Goal: Task Accomplishment & Management: Use online tool/utility

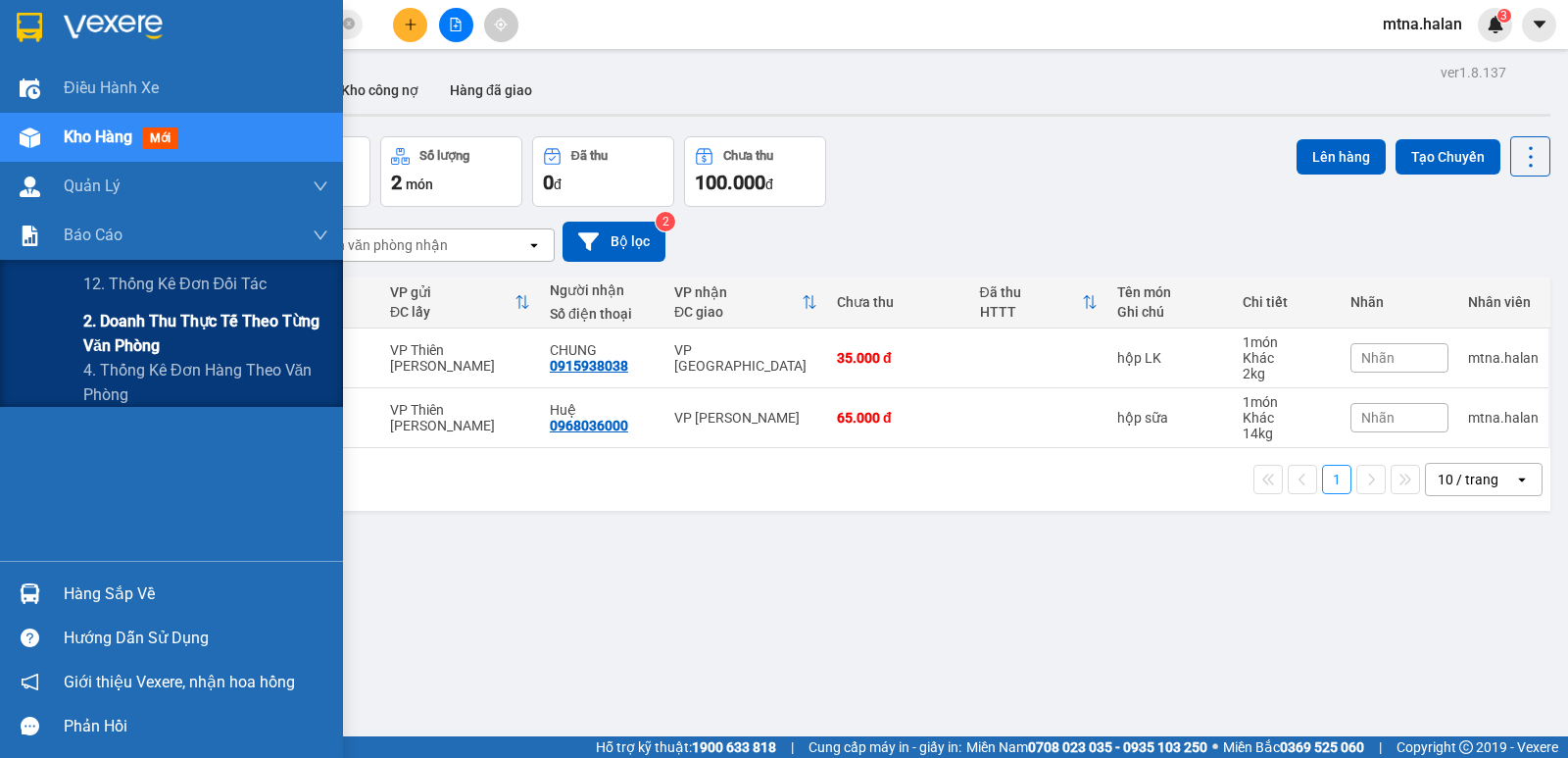
click at [137, 329] on span "2. Doanh thu thực tế theo từng văn phòng" at bounding box center [205, 333] width 245 height 49
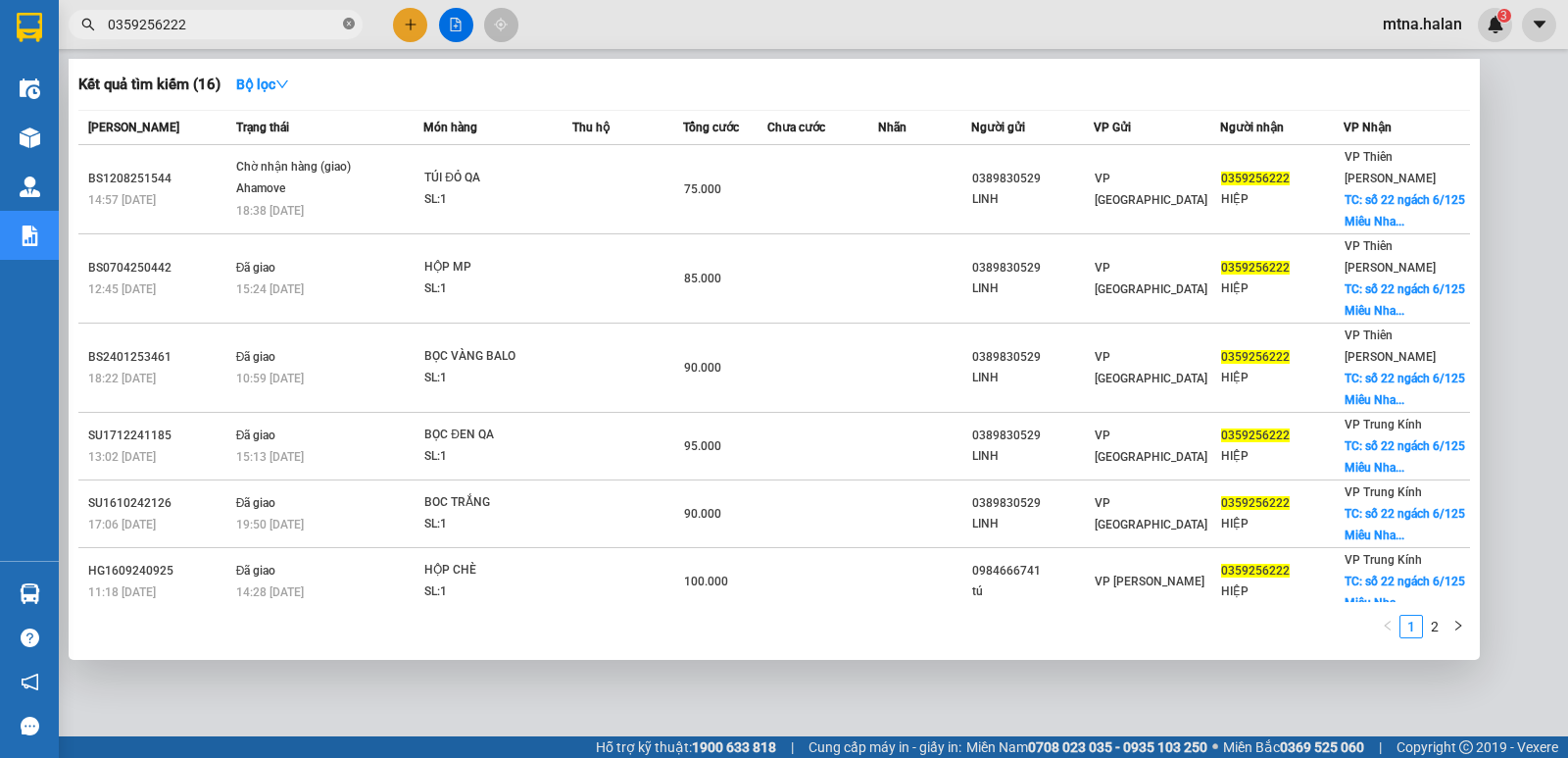
click at [351, 26] on icon "close-circle" at bounding box center [349, 24] width 12 height 12
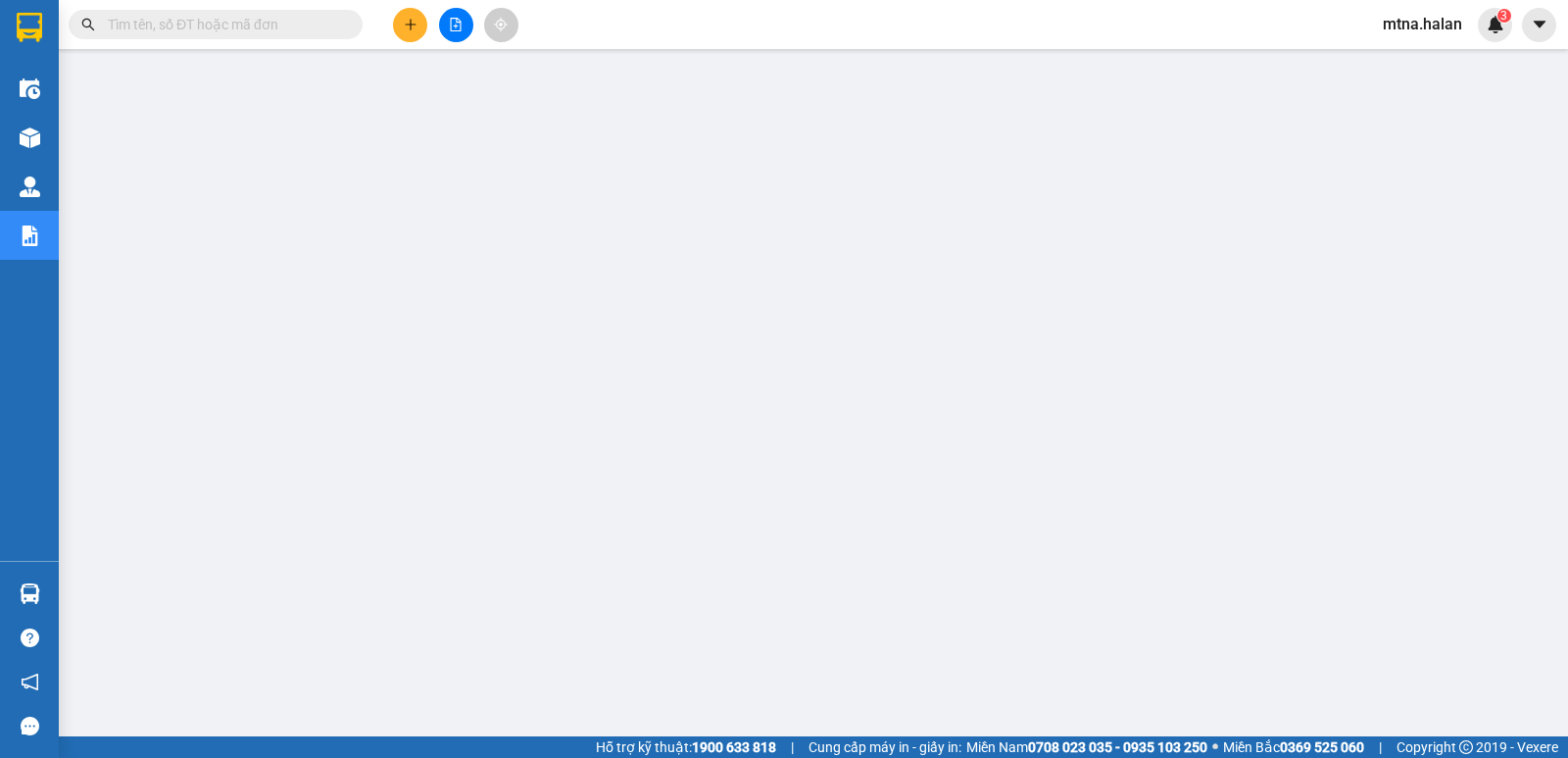
click at [310, 26] on input "text" at bounding box center [224, 25] width 232 height 22
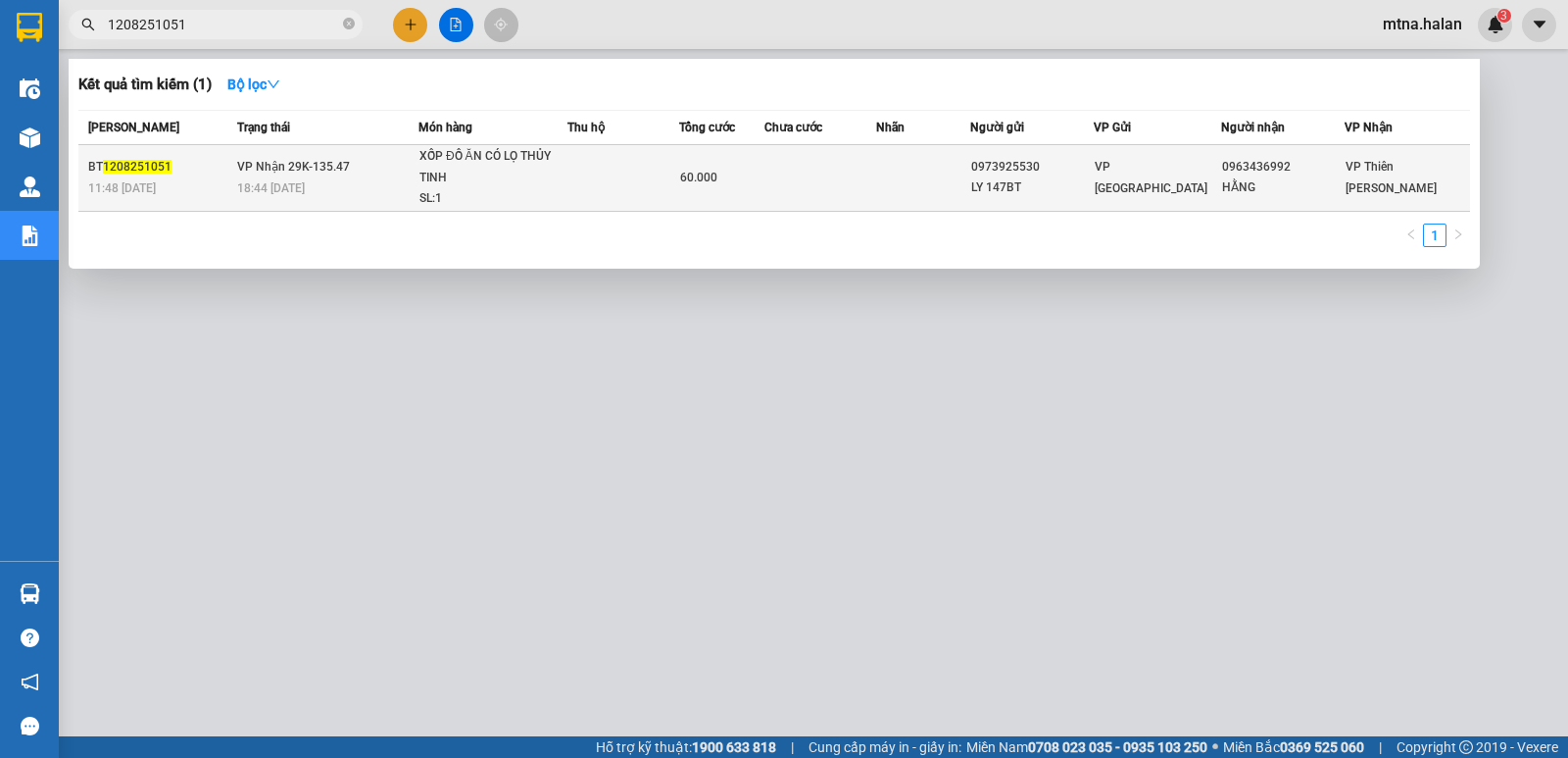
type input "1208251051"
click at [836, 179] on td at bounding box center [820, 178] width 112 height 67
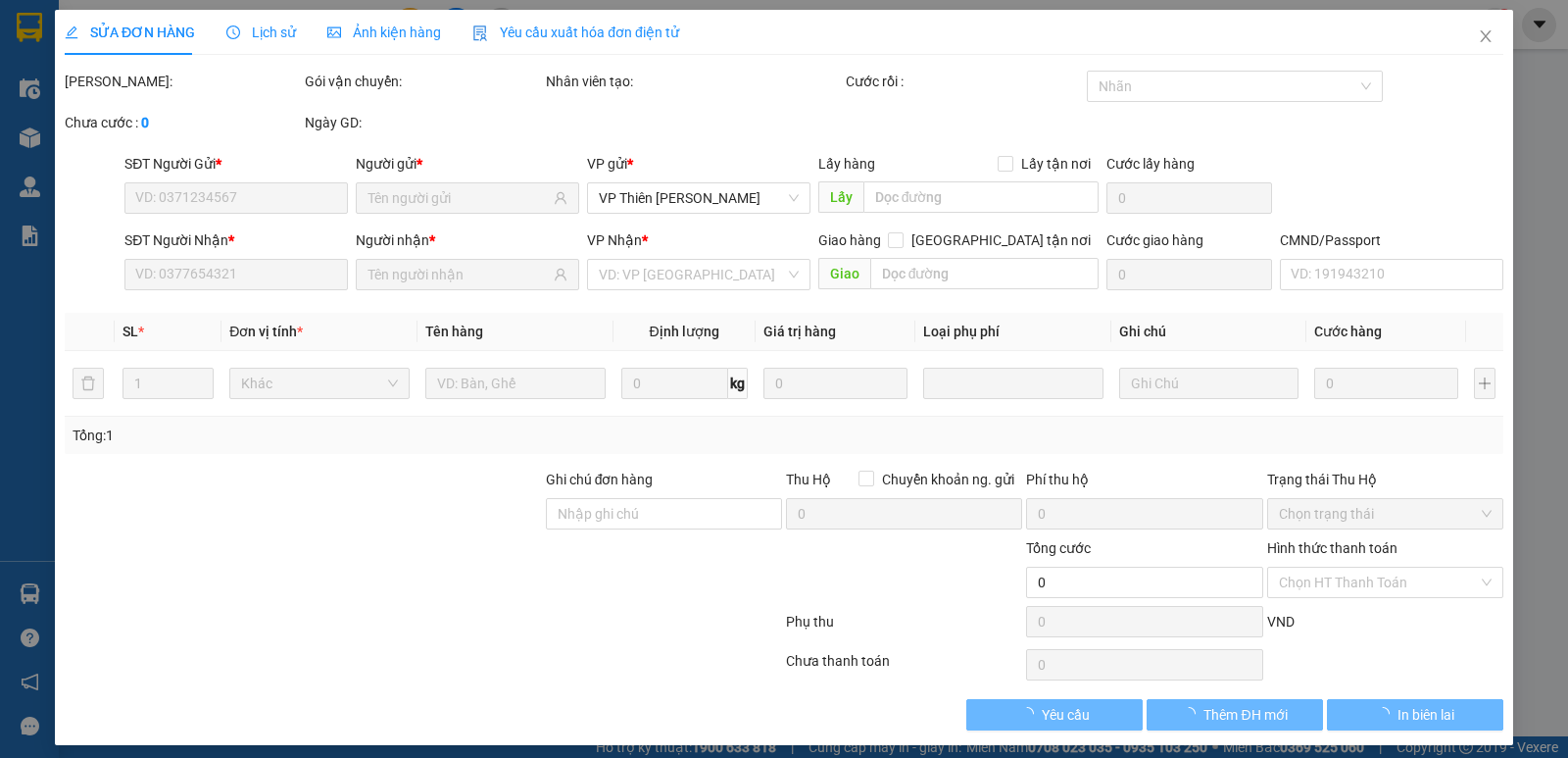
type input "0973925530"
type input "LY 147BT"
type input "0963436992"
type input "HẰNG"
type input "60.000"
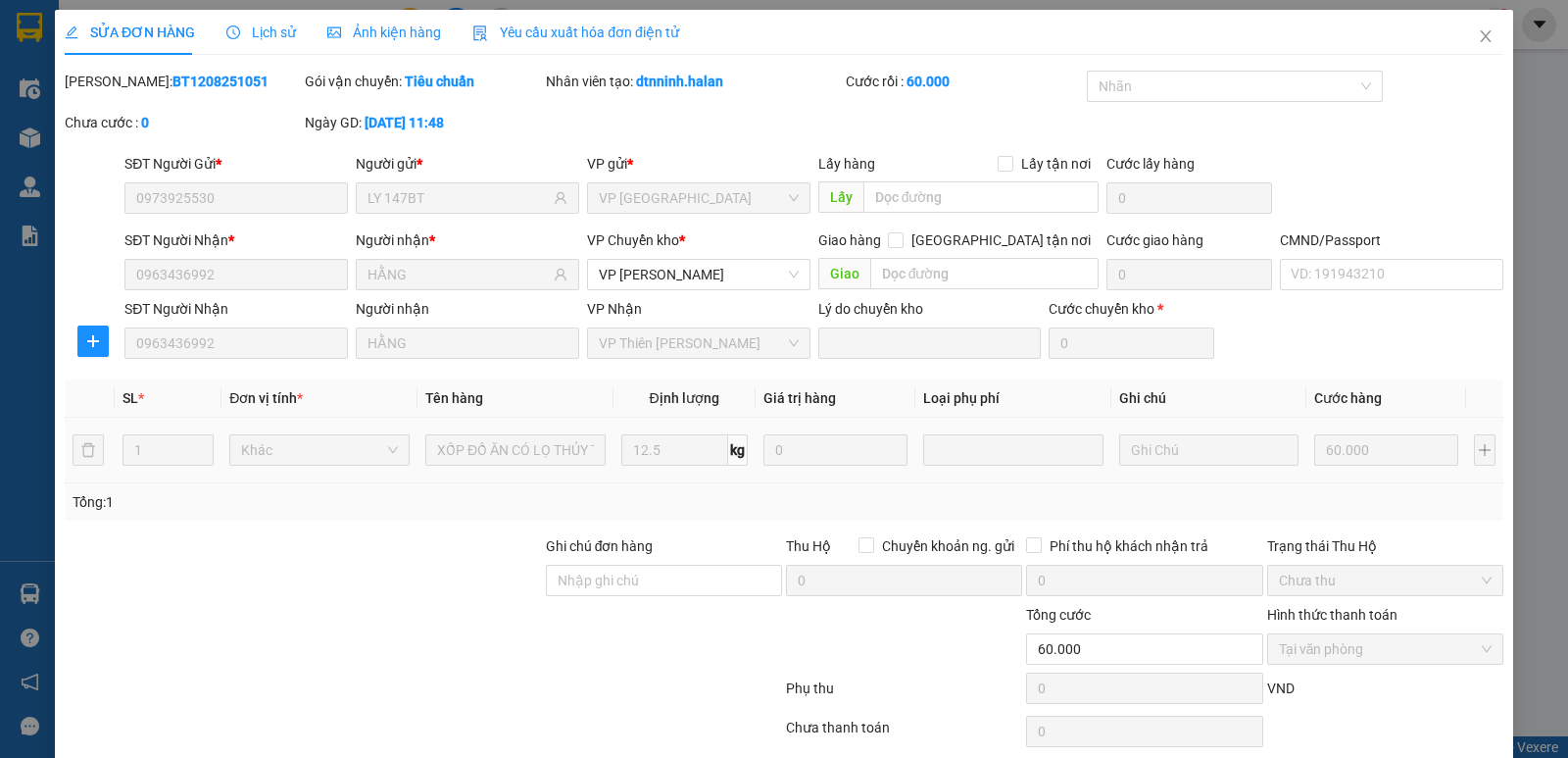
scroll to position [78, 0]
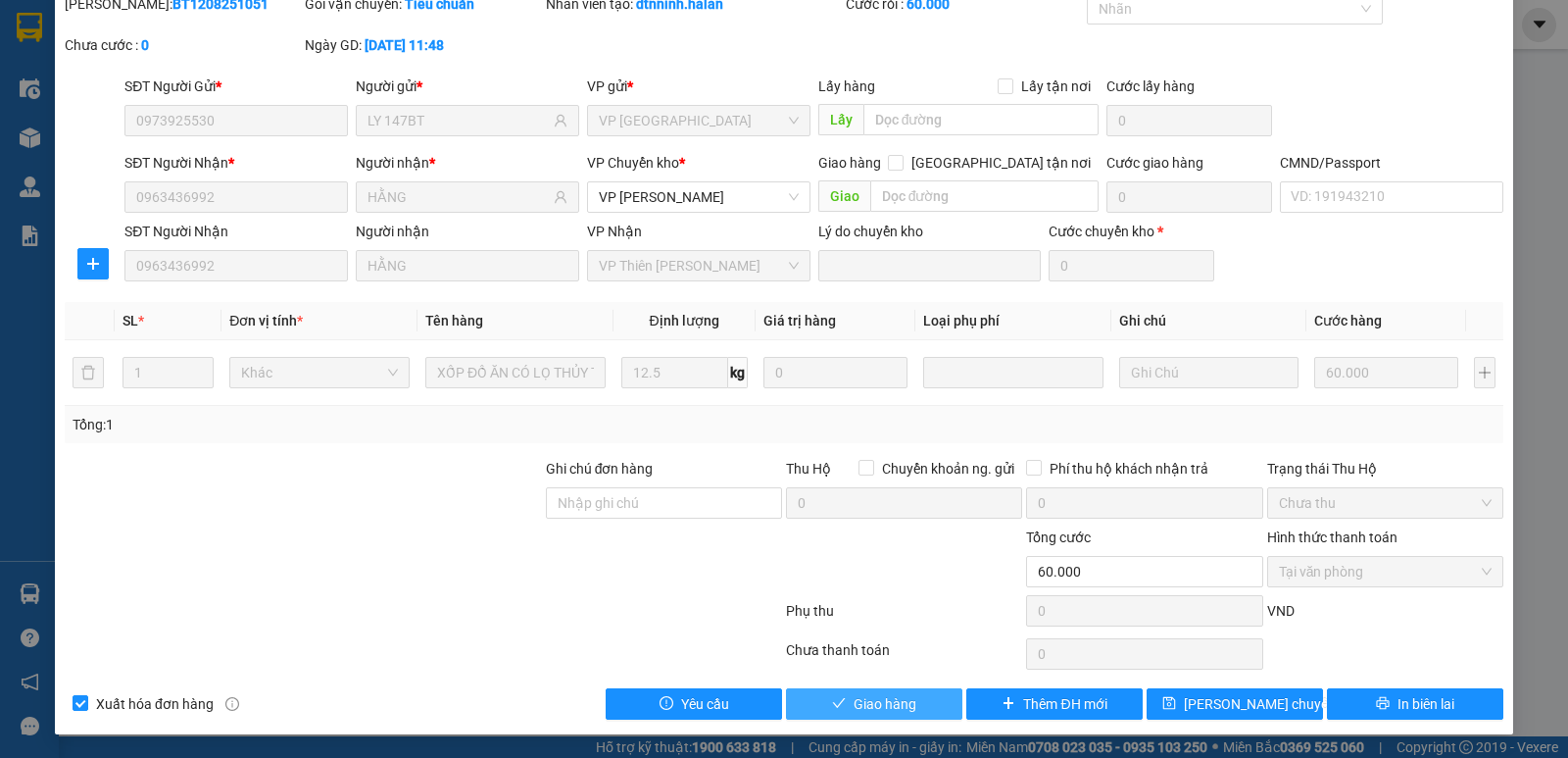
click at [864, 703] on span "Giao hàng" at bounding box center [884, 704] width 63 height 22
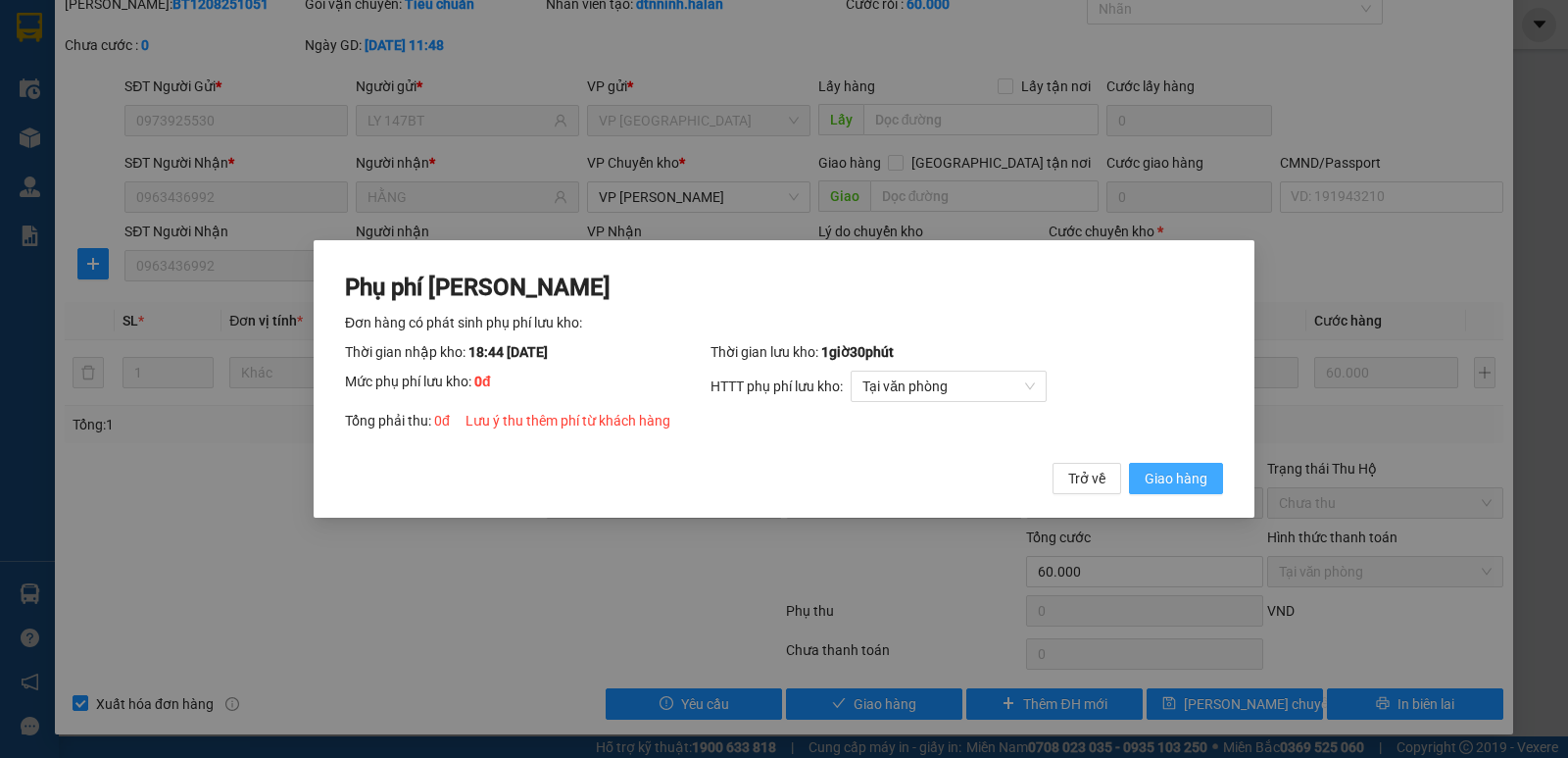
click at [1167, 480] on span "Giao hàng" at bounding box center [1176, 478] width 63 height 22
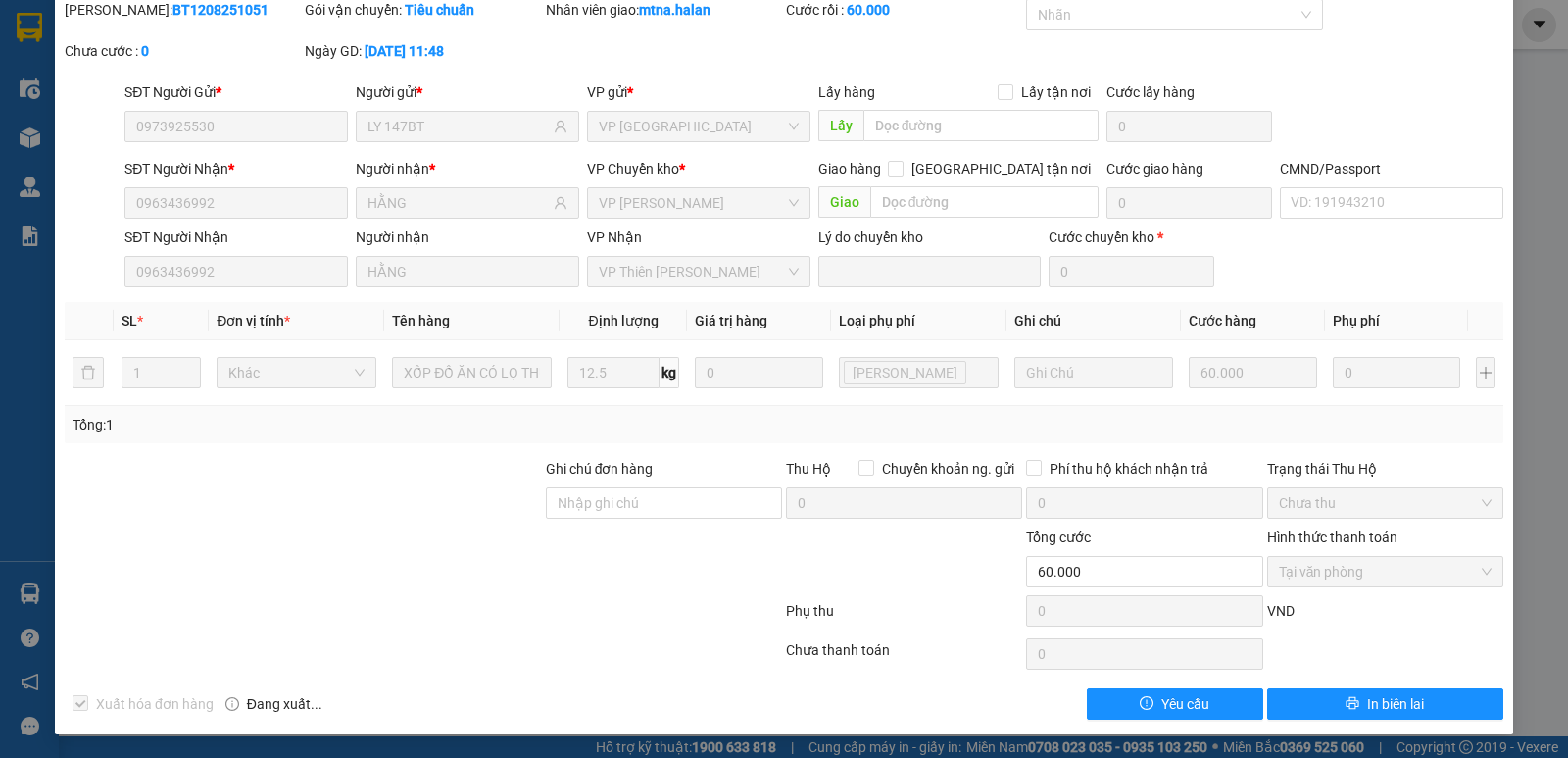
scroll to position [0, 0]
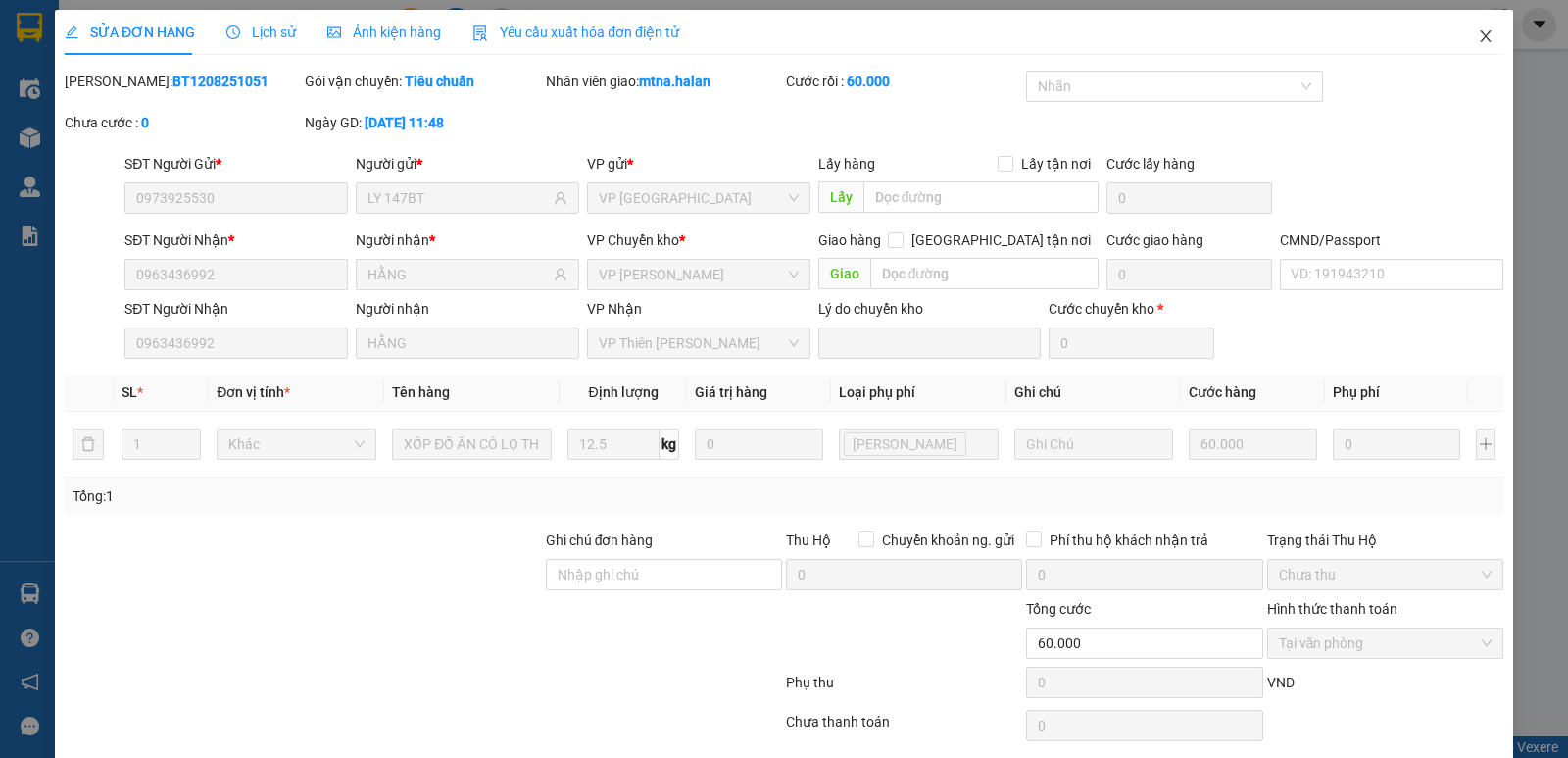
click at [1479, 35] on icon "close" at bounding box center [1484, 36] width 11 height 12
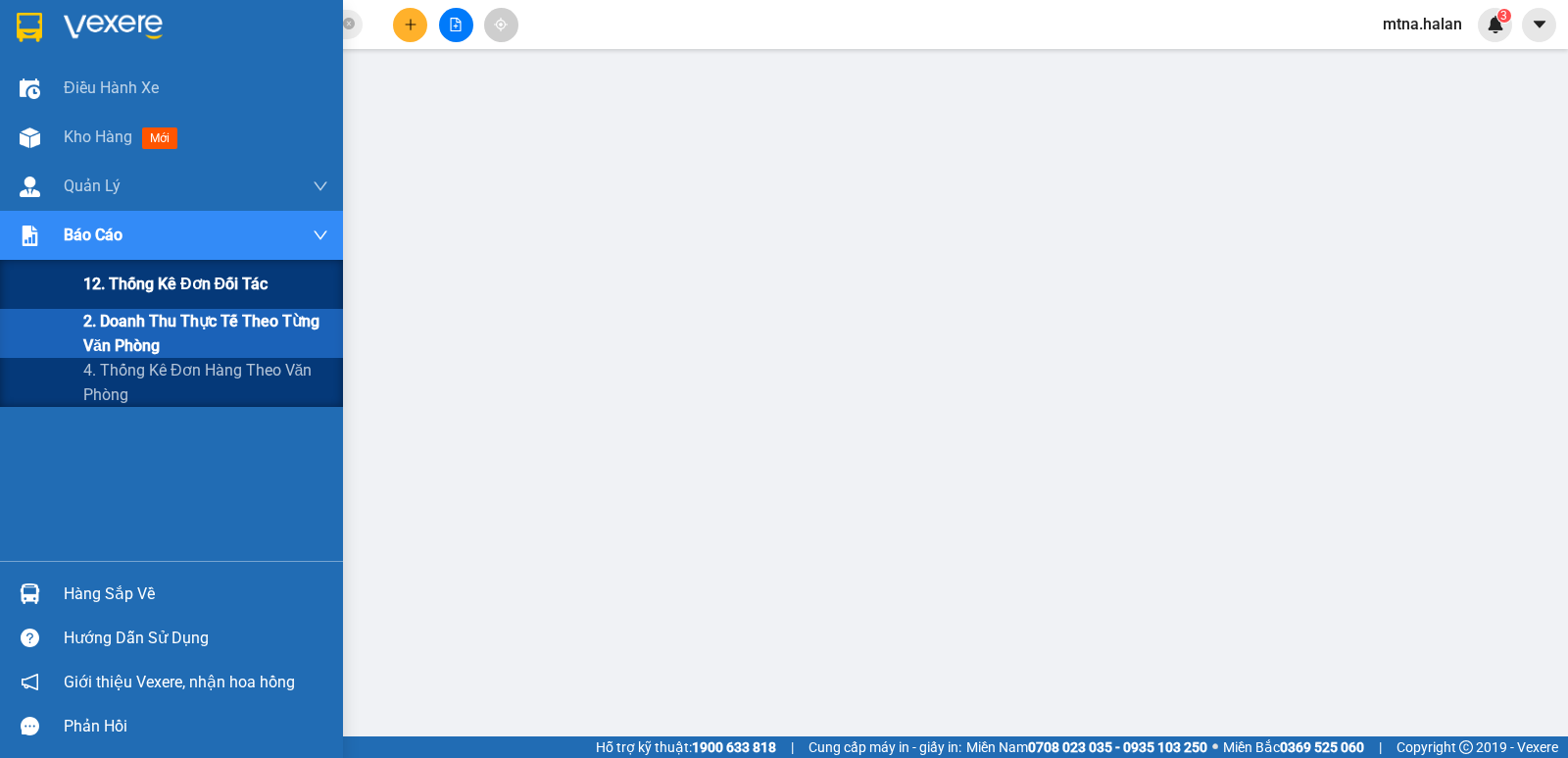
click at [162, 284] on span "12. Thống kê đơn đối tác" at bounding box center [175, 284] width 185 height 25
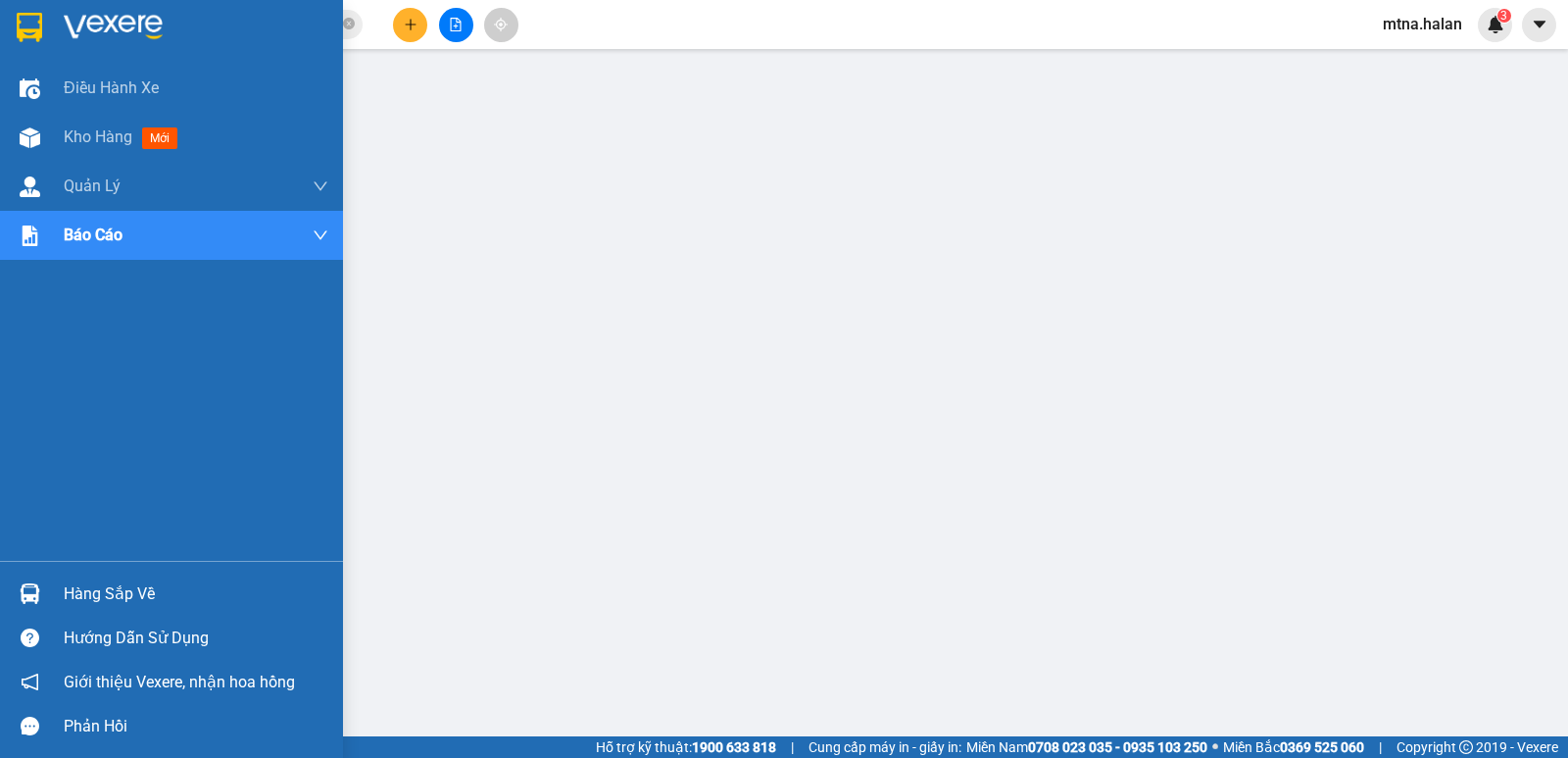
click at [29, 585] on img at bounding box center [30, 593] width 21 height 21
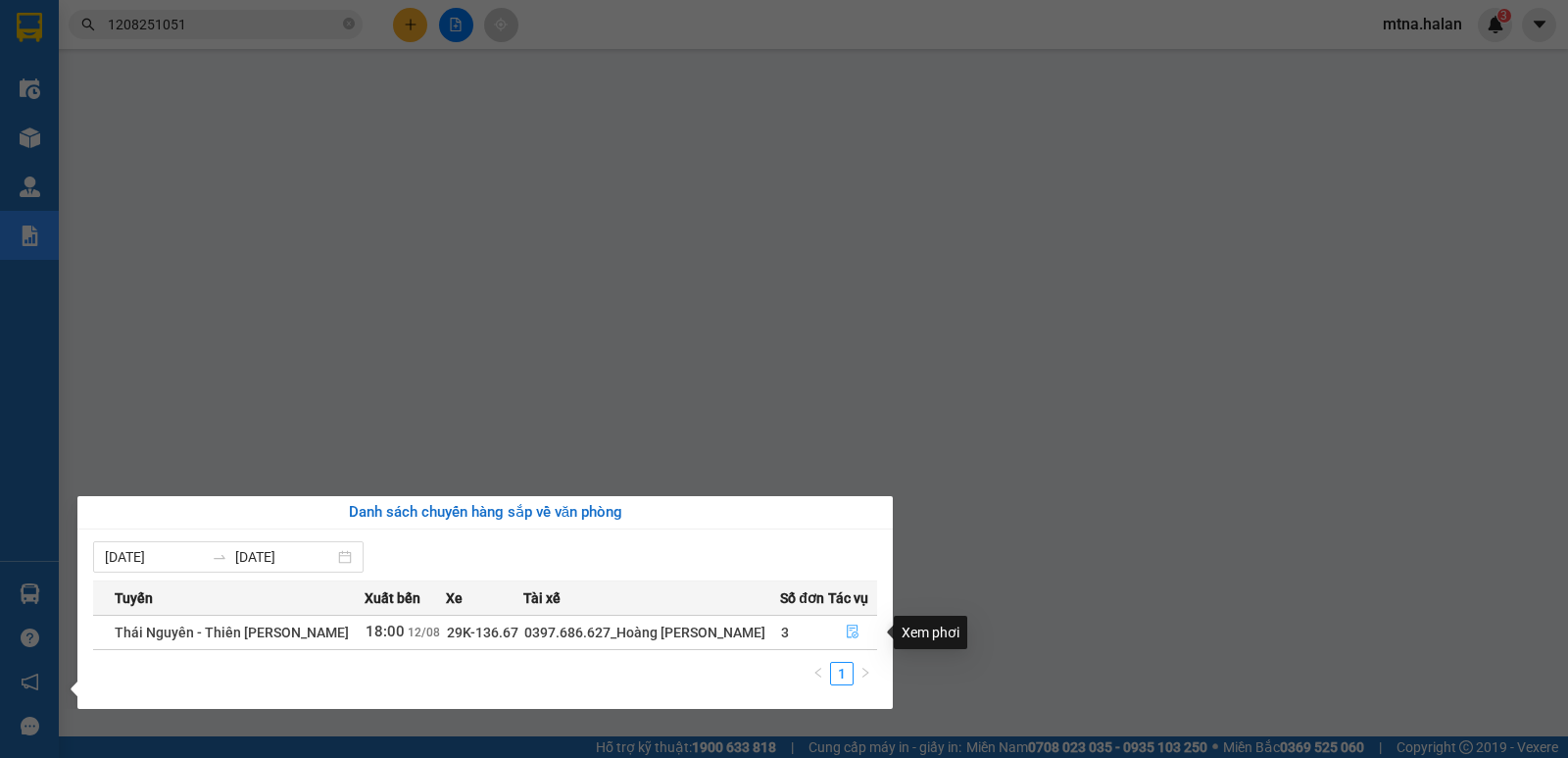
click at [849, 628] on icon "file-done" at bounding box center [852, 632] width 12 height 14
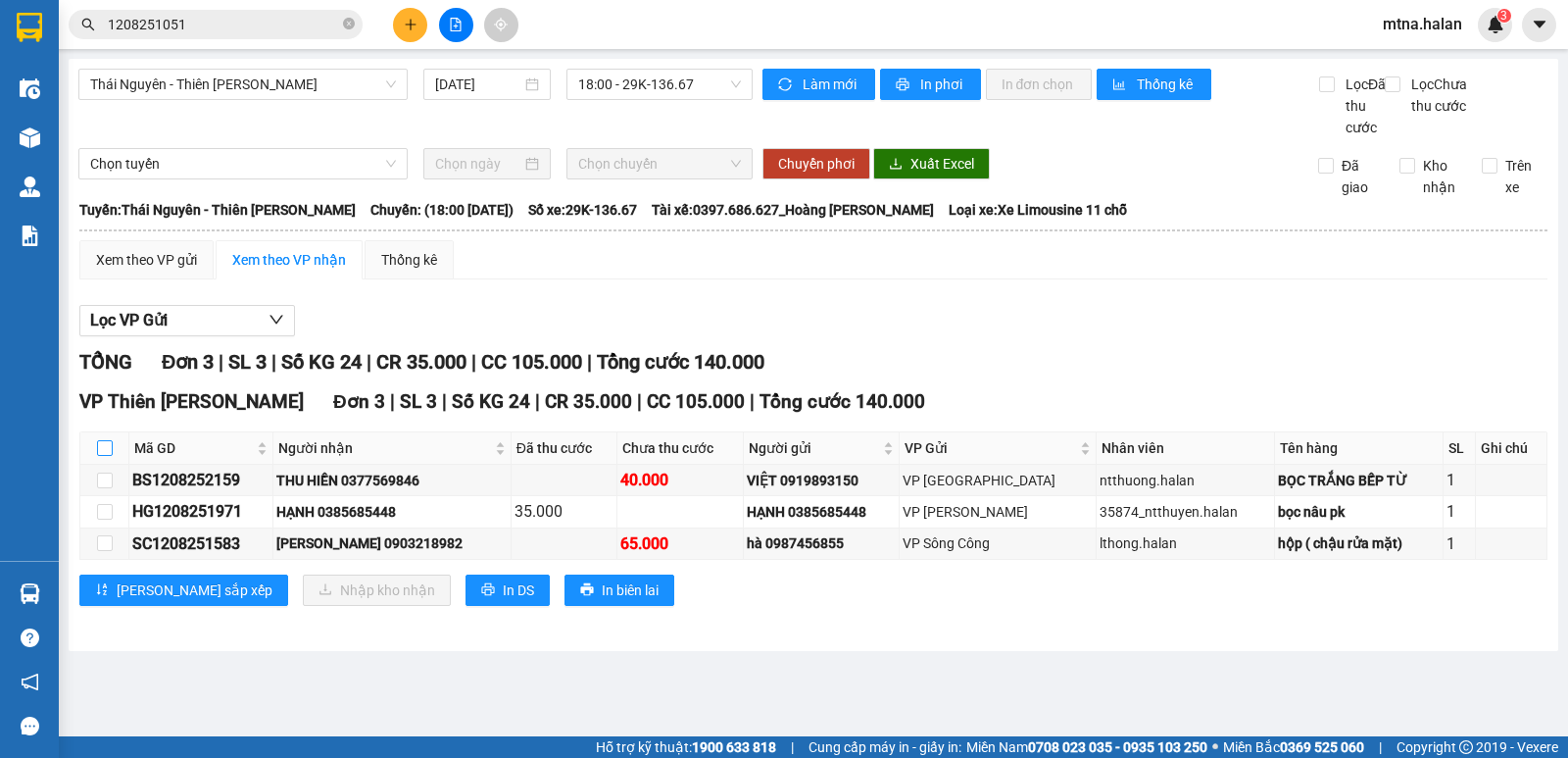
click at [106, 456] on input "checkbox" at bounding box center [105, 448] width 16 height 16
checkbox input "true"
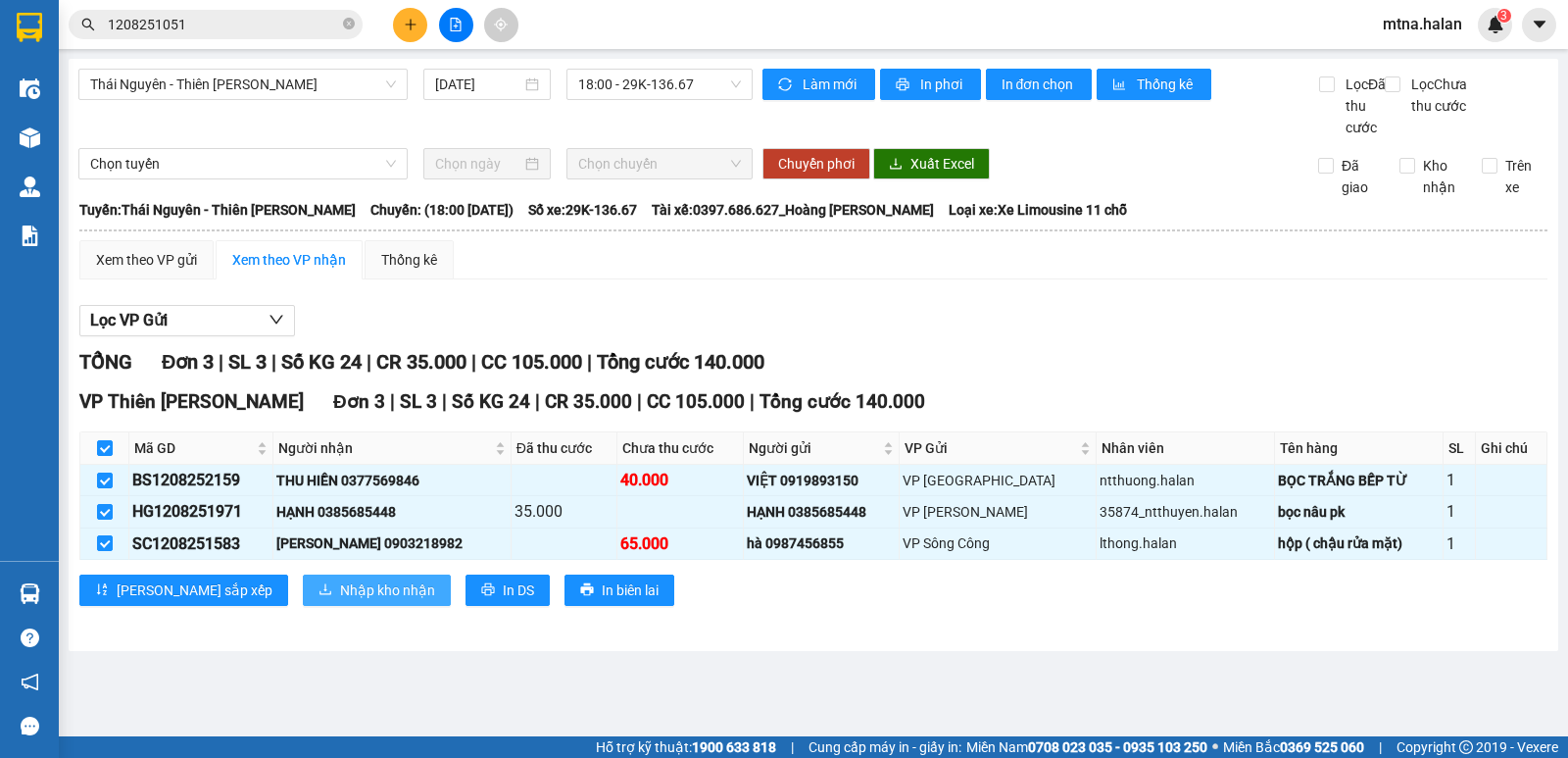
click at [340, 601] on span "Nhập kho nhận" at bounding box center [387, 590] width 95 height 22
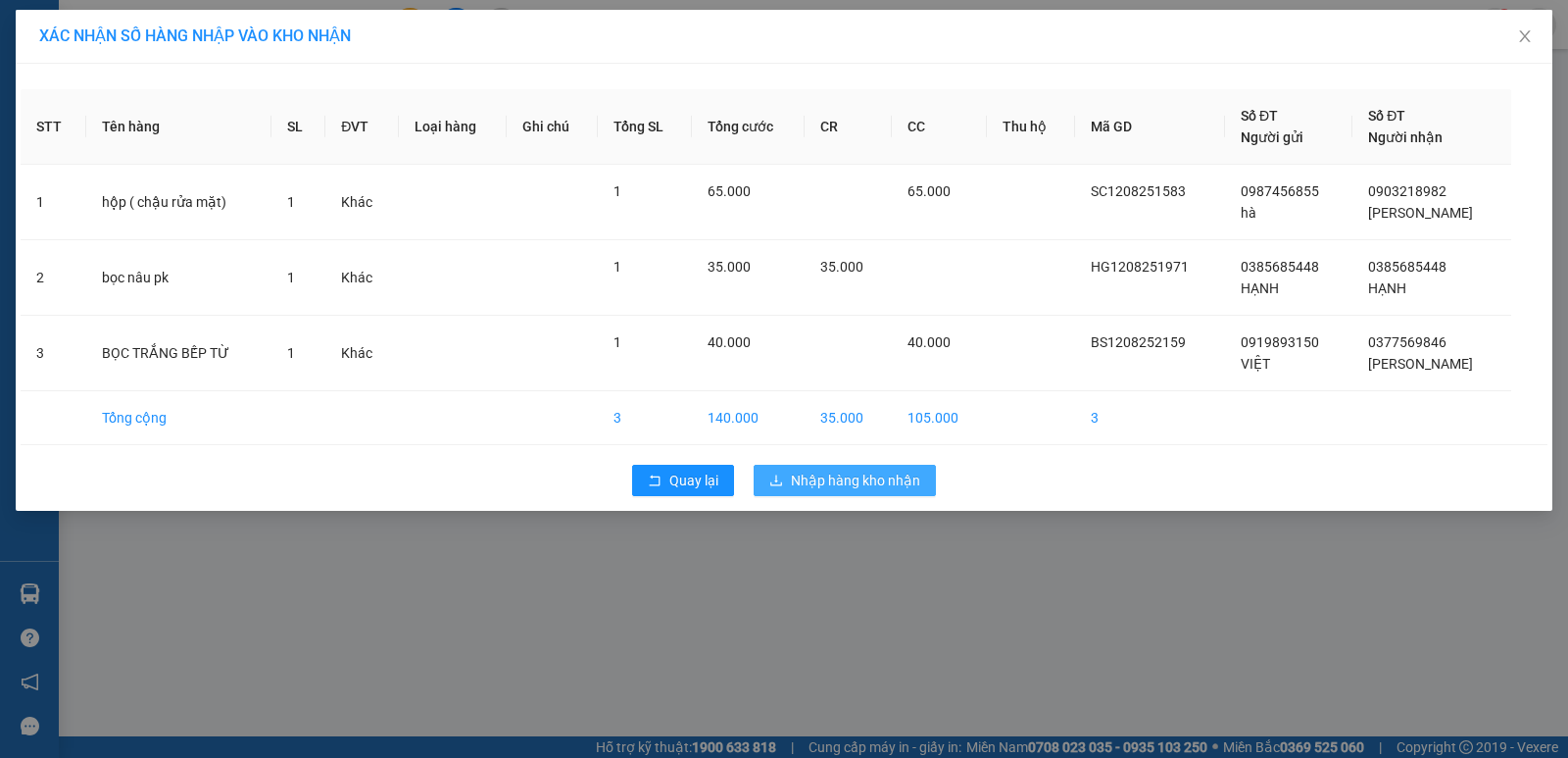
click at [845, 470] on span "Nhập hàng kho nhận" at bounding box center [855, 480] width 130 height 22
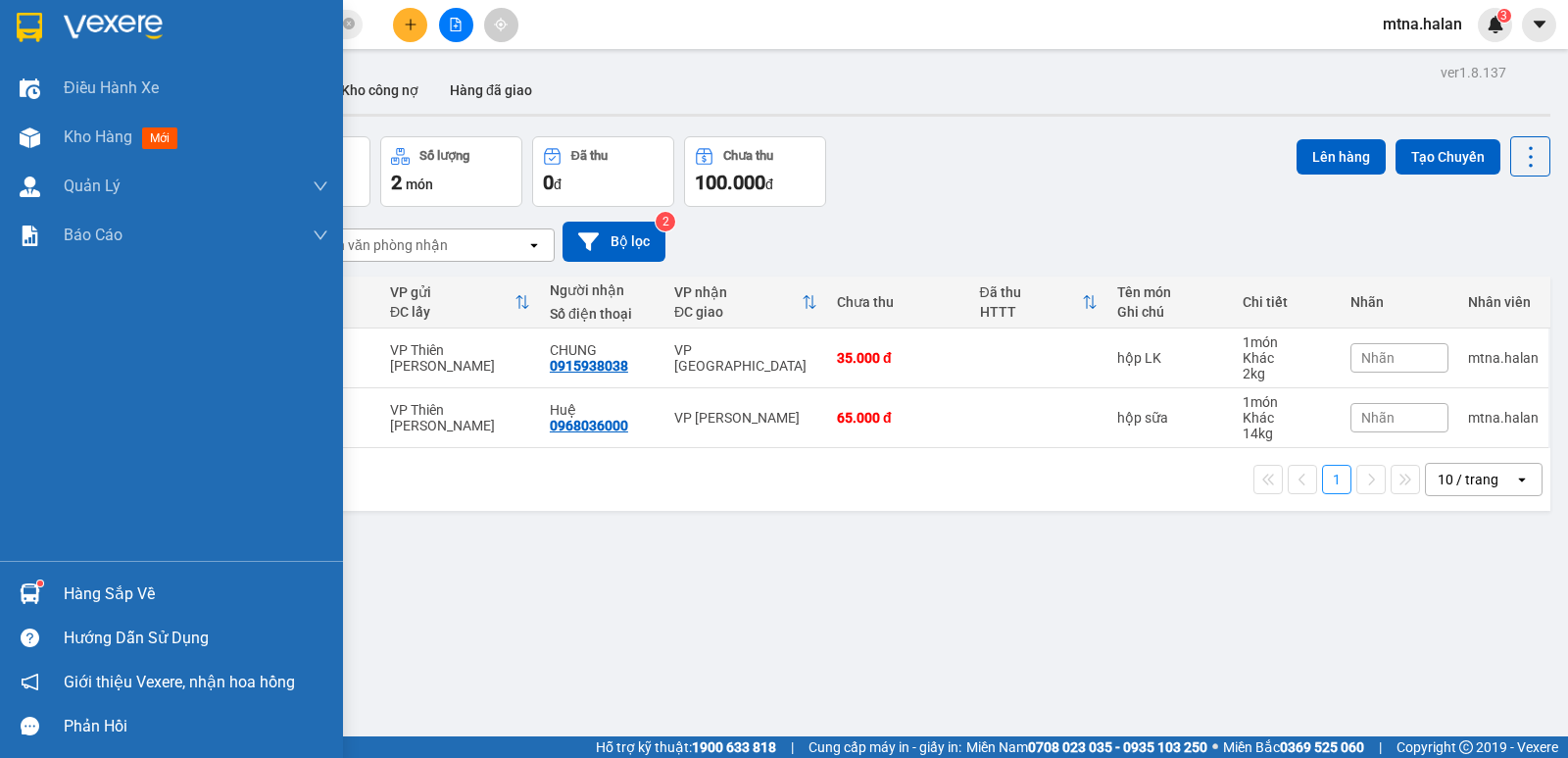
click at [35, 586] on img at bounding box center [30, 593] width 21 height 21
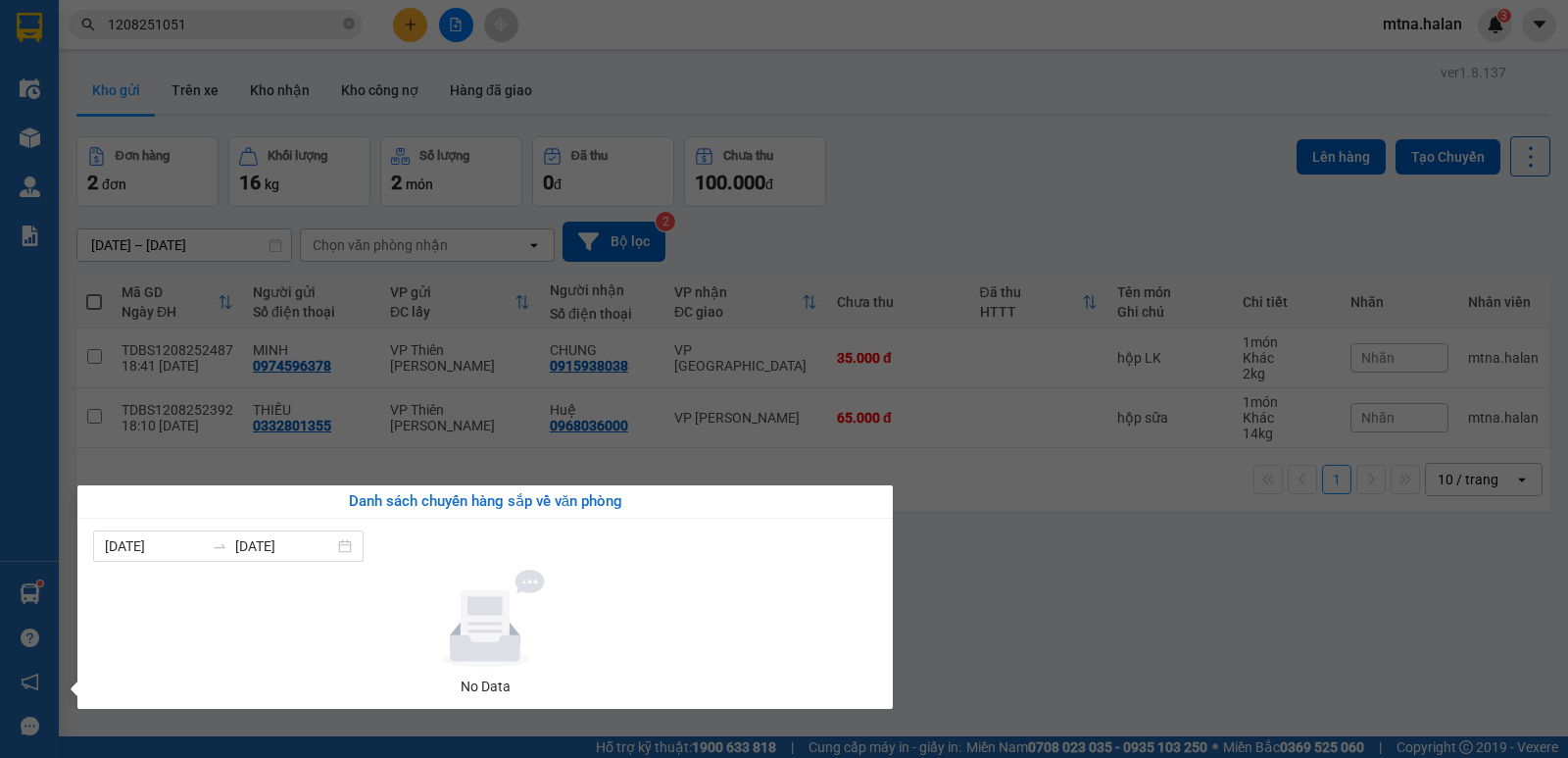
click at [1055, 645] on section "Kết quả tìm kiếm ( 1 ) Bộ lọc Mã ĐH Trạng thái Món hàng Thu hộ Tổng cước Chưa c…" at bounding box center [784, 379] width 1568 height 758
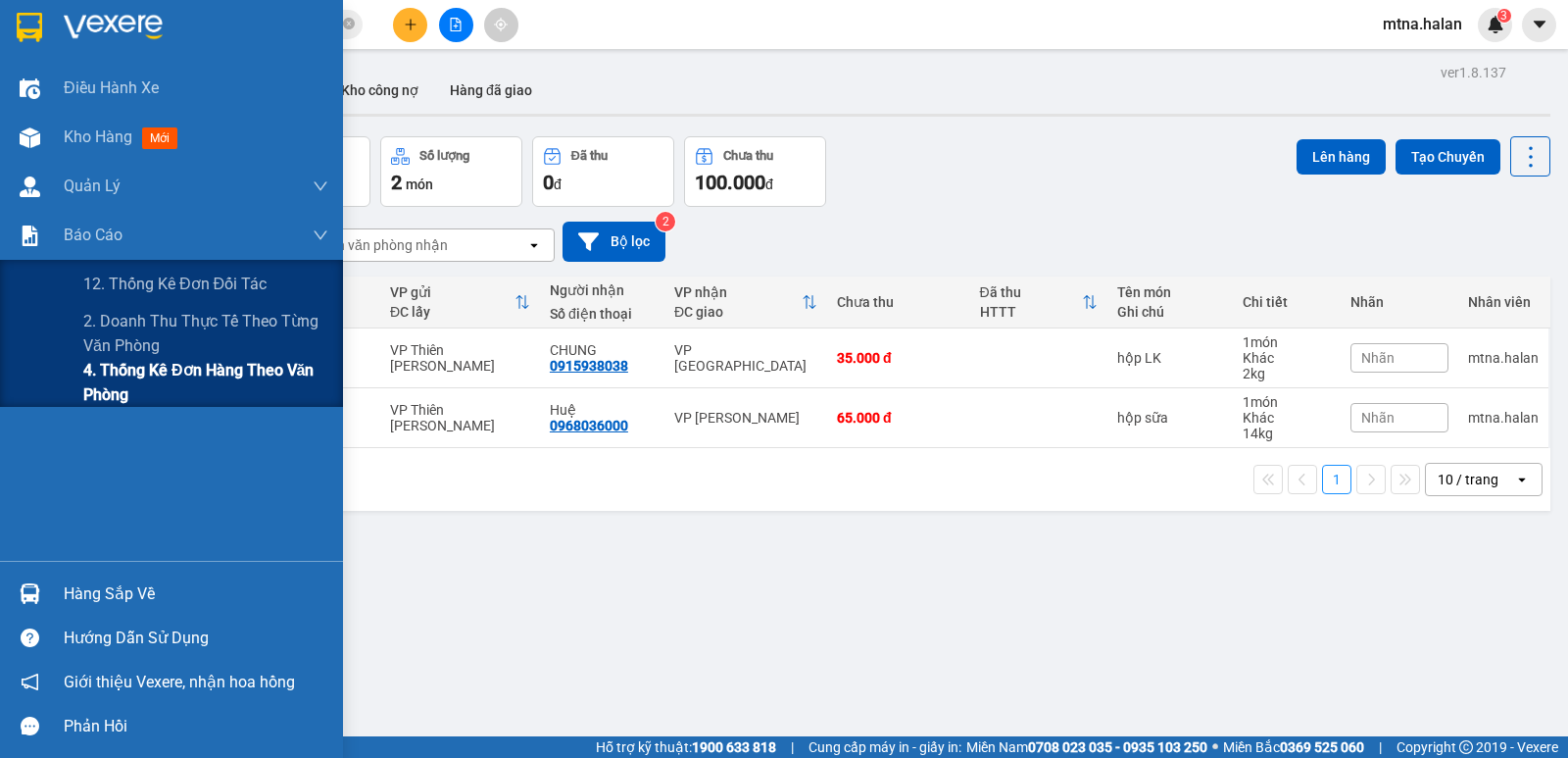
click at [126, 374] on span "4. Thống kê đơn hàng theo văn phòng" at bounding box center [205, 381] width 245 height 49
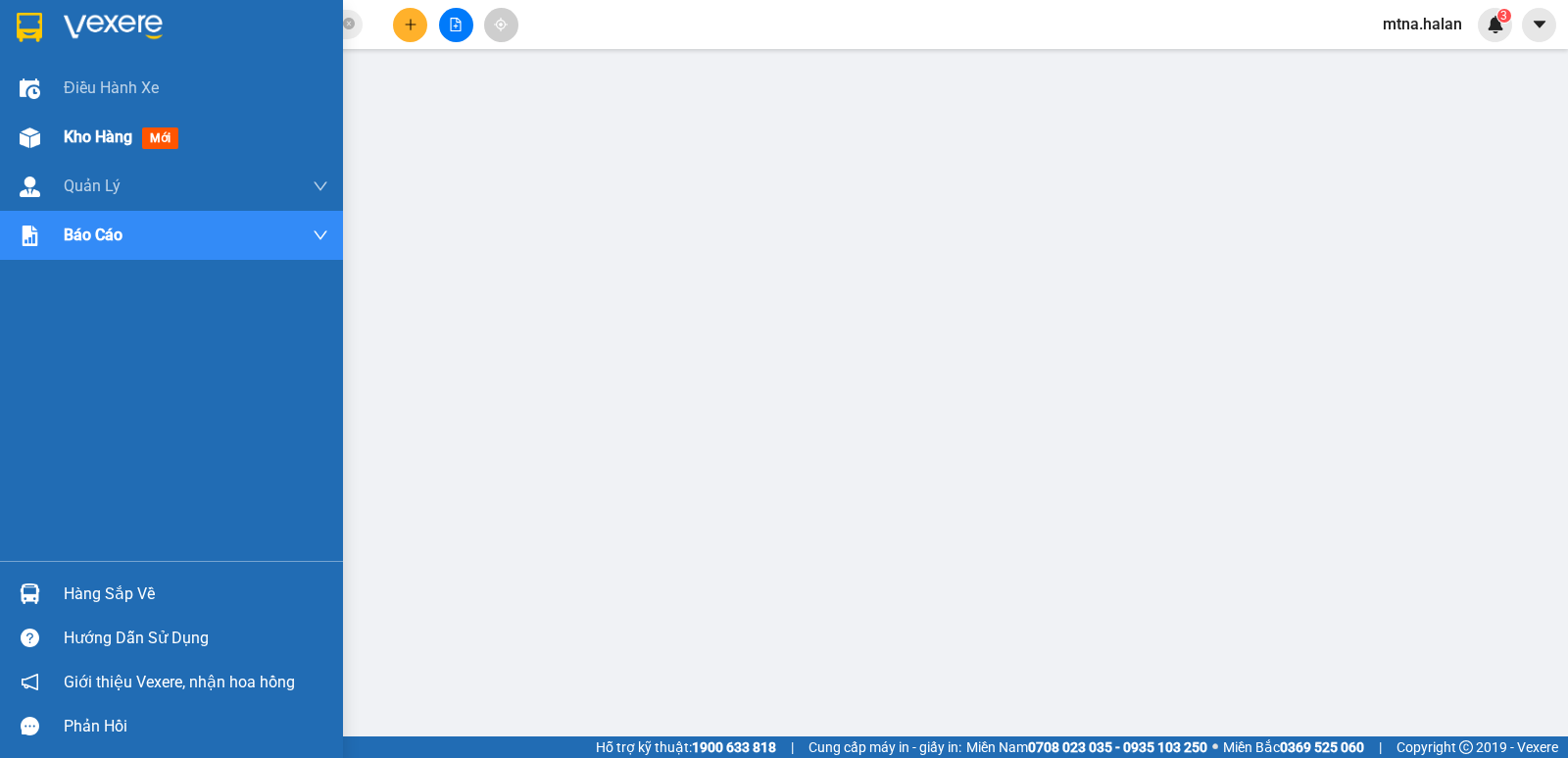
click at [21, 135] on img at bounding box center [30, 138] width 21 height 21
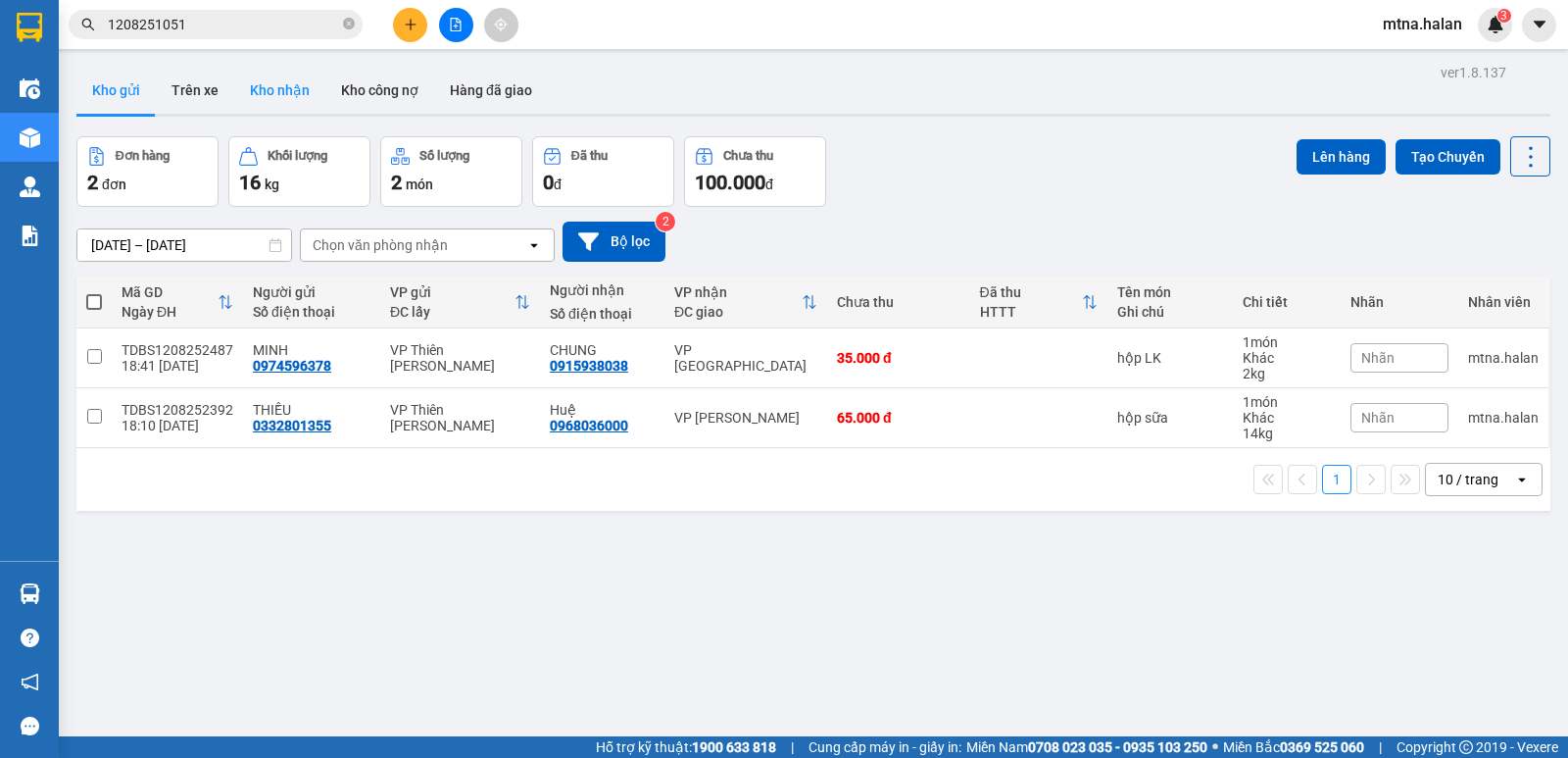
click at [264, 91] on button "Kho nhận" at bounding box center [279, 90] width 91 height 47
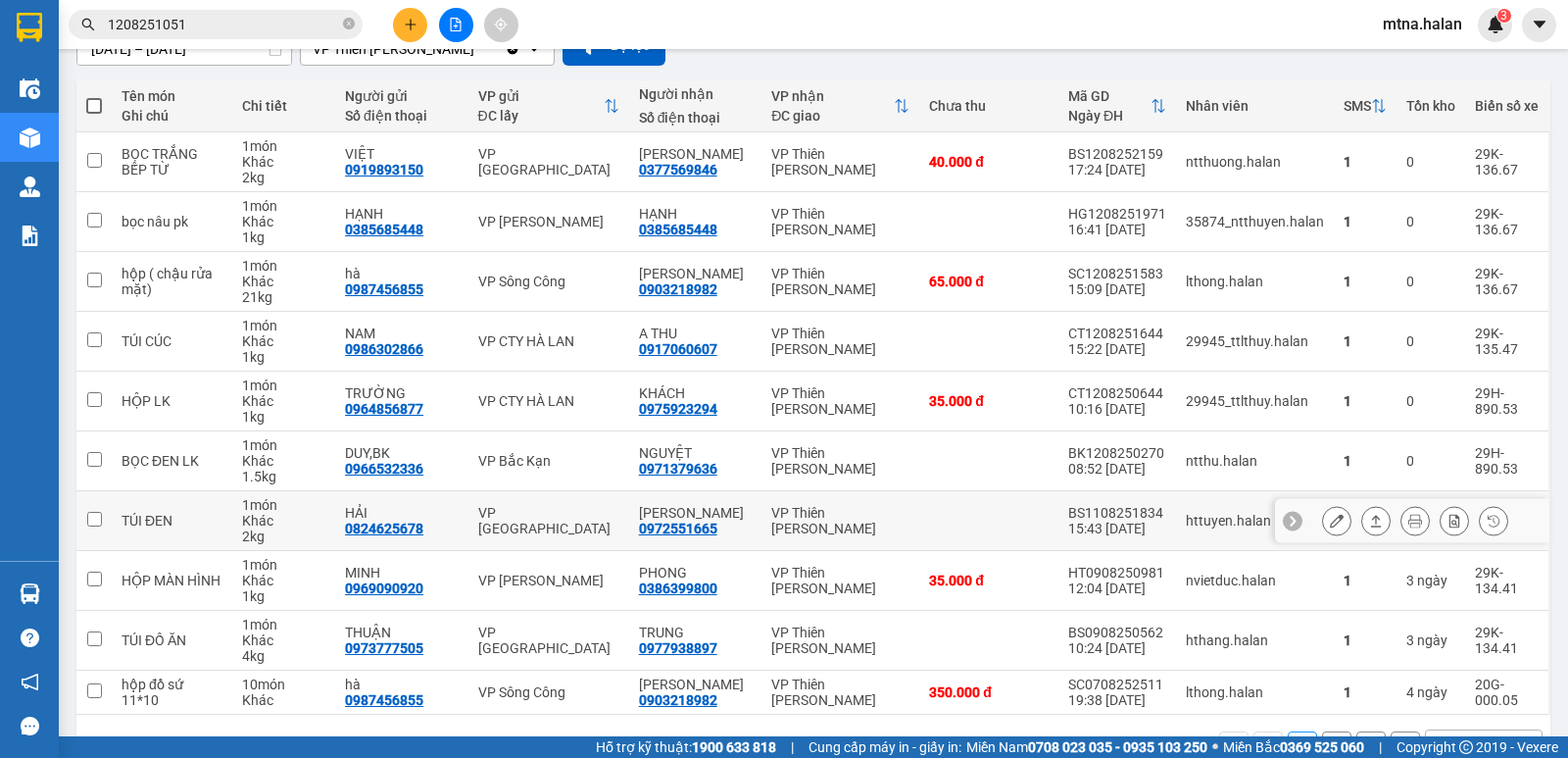
scroll to position [255, 0]
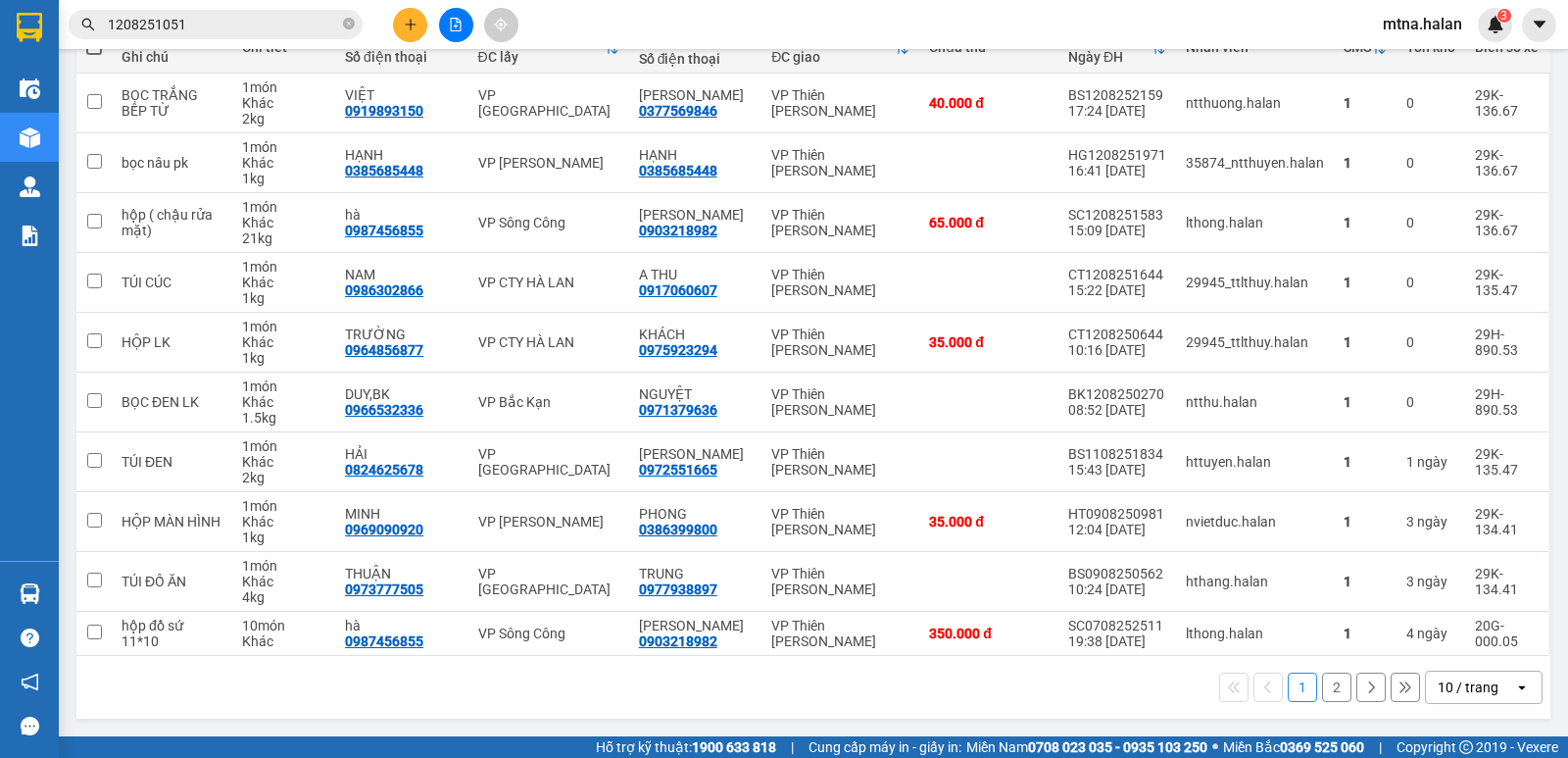
click at [1321, 687] on button "2" at bounding box center [1335, 686] width 29 height 29
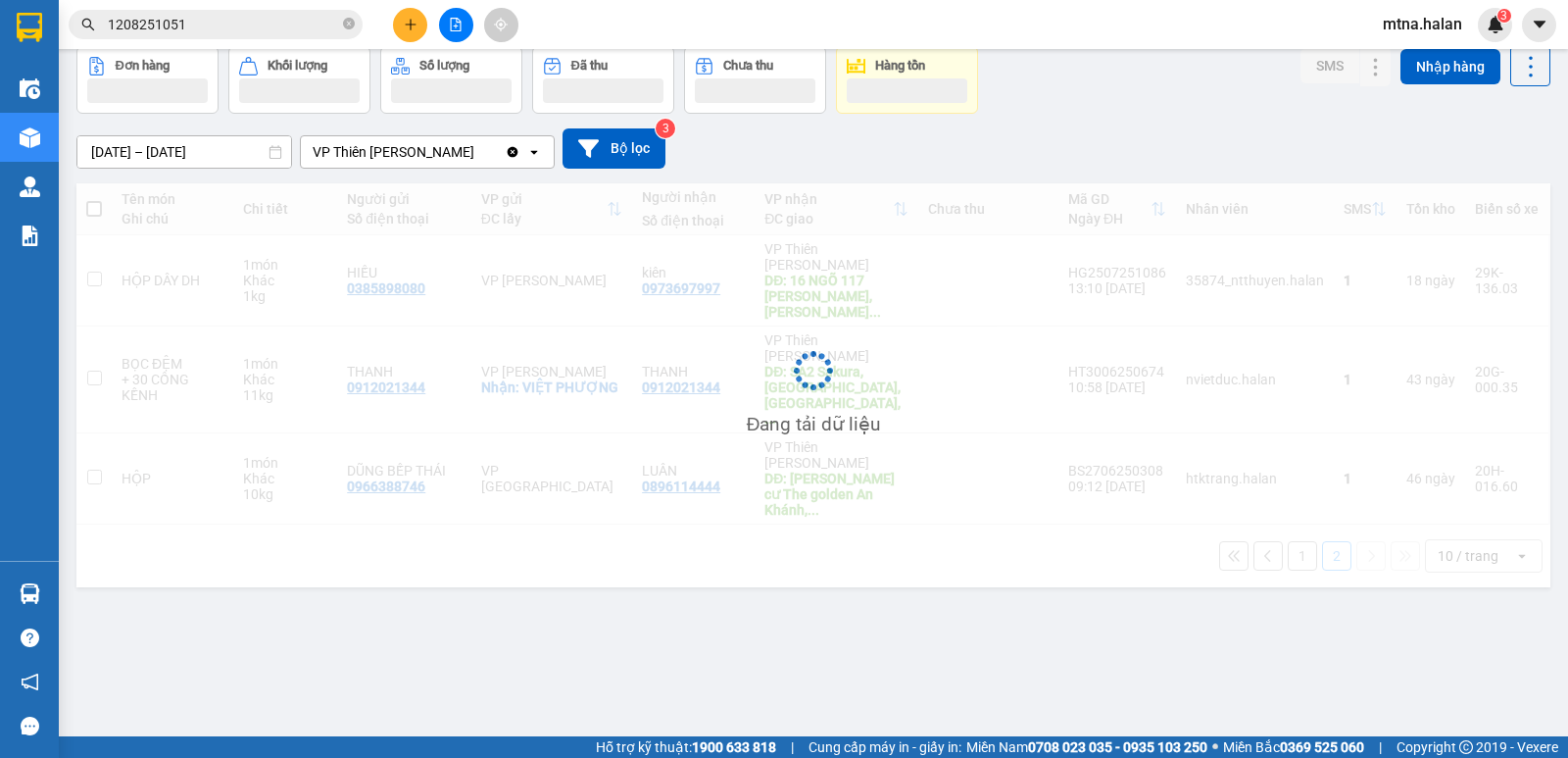
scroll to position [90, 0]
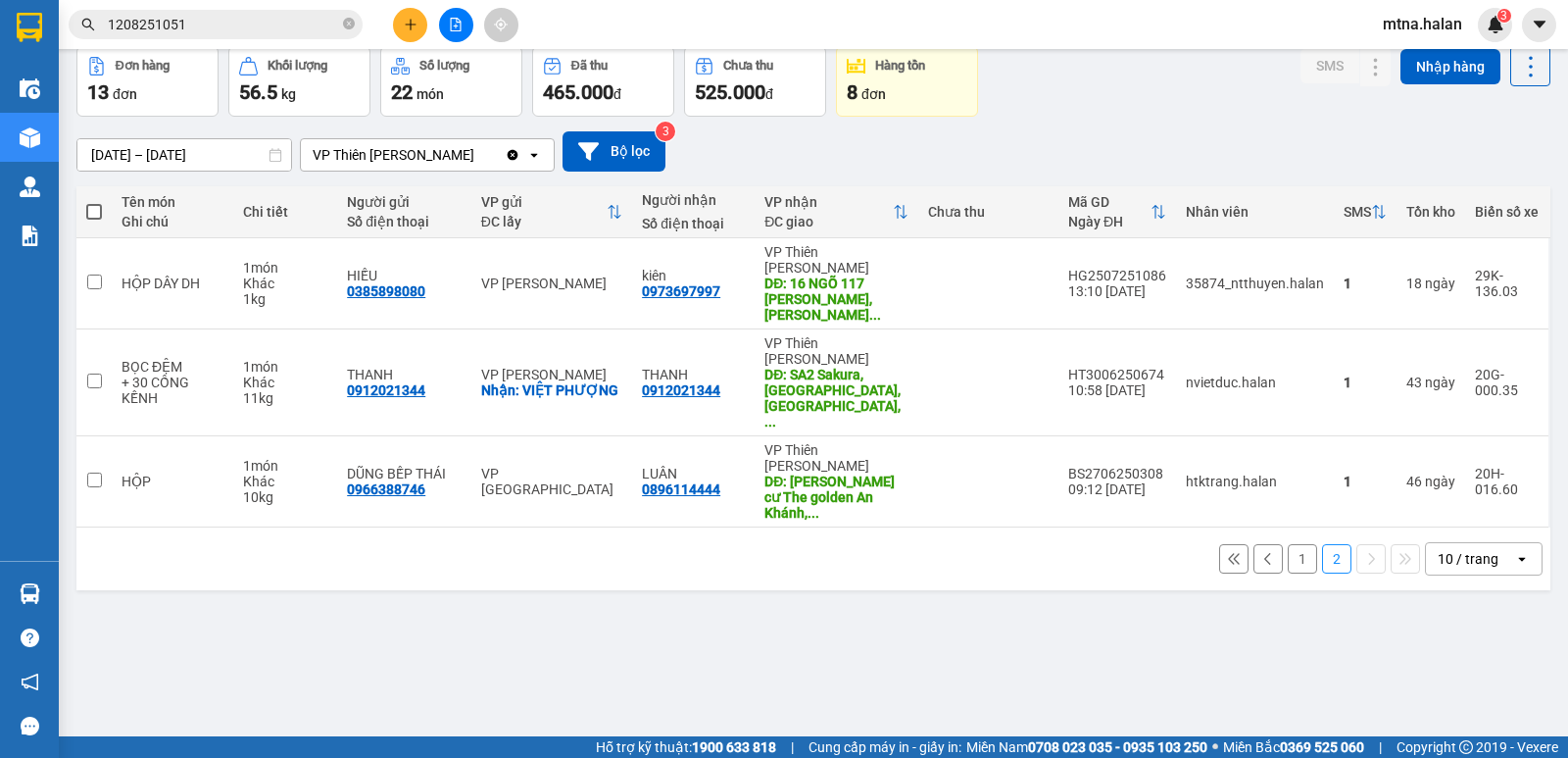
click at [1288, 544] on button "1" at bounding box center [1302, 558] width 29 height 29
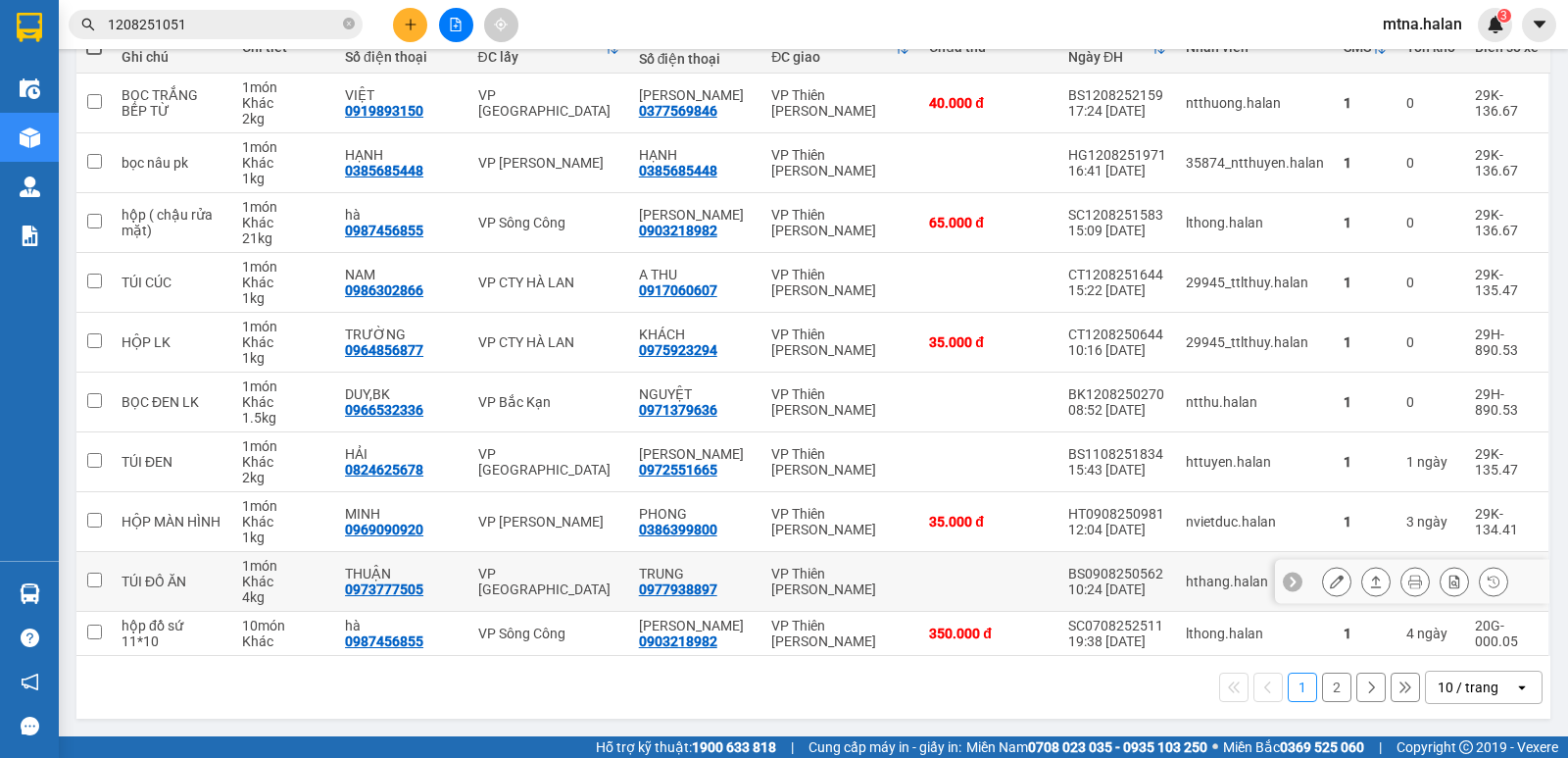
scroll to position [157, 0]
